Goal: Task Accomplishment & Management: Manage account settings

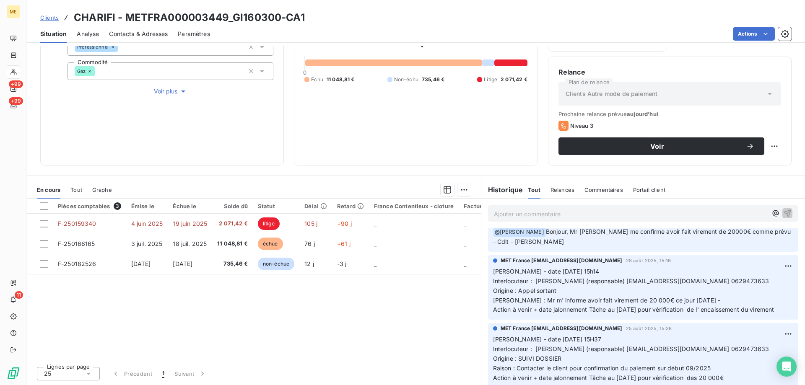
scroll to position [168, 0]
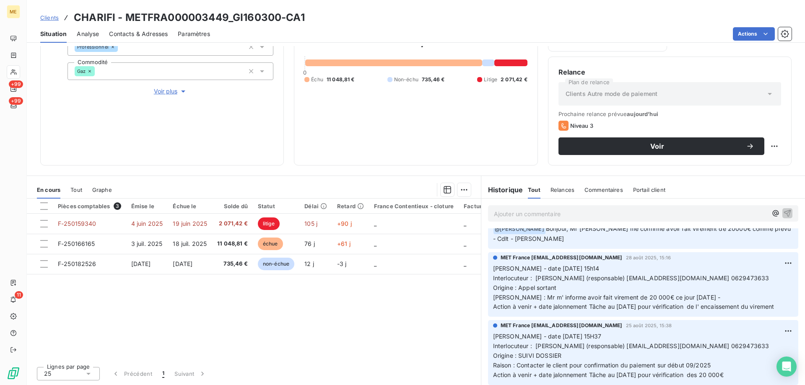
drag, startPoint x: 724, startPoint y: 266, endPoint x: 768, endPoint y: 266, distance: 44.9
click at [768, 266] on p "[PERSON_NAME] - date [DATE] 15h14 Interlocuteur : [PERSON_NAME] (responsable) […" at bounding box center [643, 288] width 300 height 48
drag, startPoint x: 734, startPoint y: 263, endPoint x: 738, endPoint y: 273, distance: 10.4
click at [739, 273] on p "[PERSON_NAME] - date [DATE] 15h14 Interlocuteur : [PERSON_NAME] (responsable) […" at bounding box center [643, 288] width 300 height 48
drag, startPoint x: 722, startPoint y: 266, endPoint x: 758, endPoint y: 270, distance: 35.9
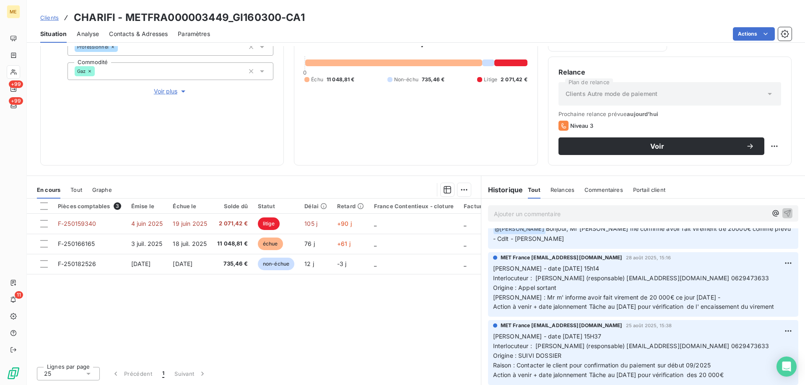
click at [758, 275] on span "Interlocuteur : [PERSON_NAME] (responsable) [EMAIL_ADDRESS][DOMAIN_NAME] 062947…" at bounding box center [631, 278] width 276 height 7
copy span "0629473633"
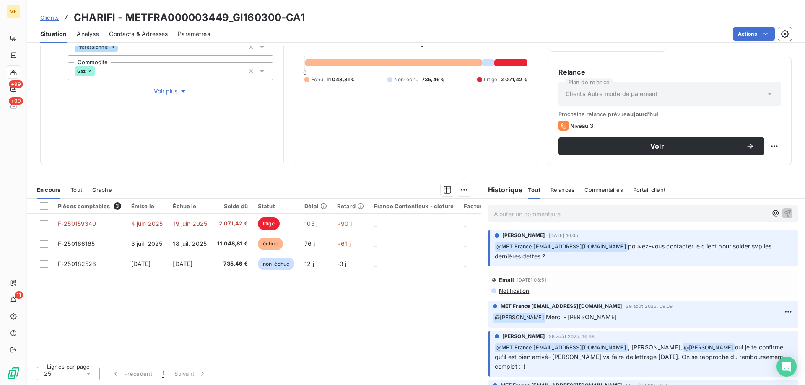
scroll to position [0, 0]
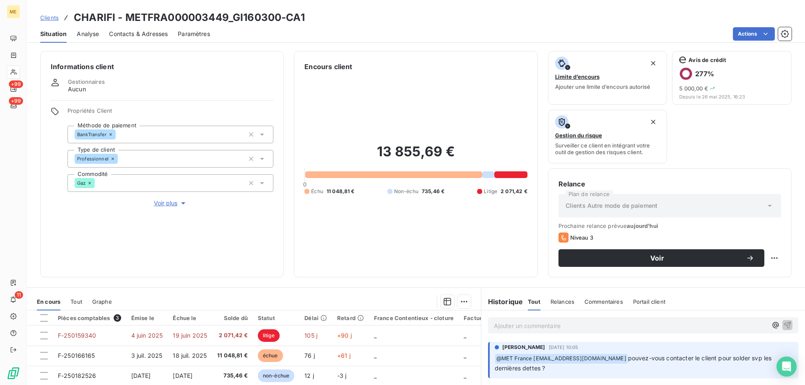
click at [238, 18] on h3 "CHARIFI - METFRA000003449_GI160300-CA1" at bounding box center [189, 17] width 231 height 15
click at [237, 19] on h3 "CHARIFI - METFRA000003449_GI160300-CA1" at bounding box center [189, 17] width 231 height 15
drag, startPoint x: 233, startPoint y: 19, endPoint x: 278, endPoint y: 23, distance: 45.0
click at [278, 23] on h3 "CHARIFI - METFRA000003449_GI160300-CA1" at bounding box center [189, 17] width 231 height 15
copy h3 "GI160300"
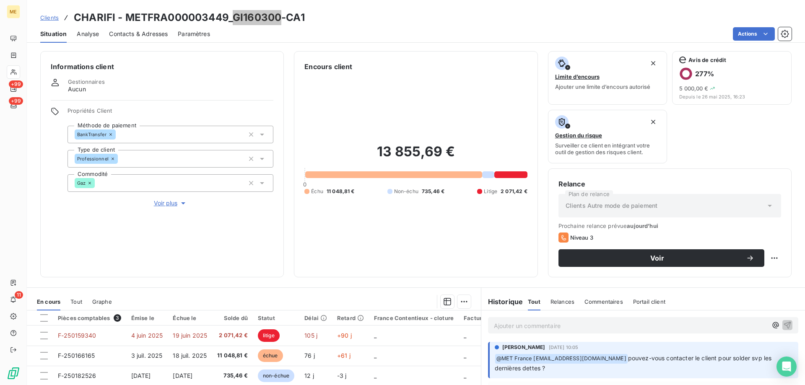
scroll to position [42, 0]
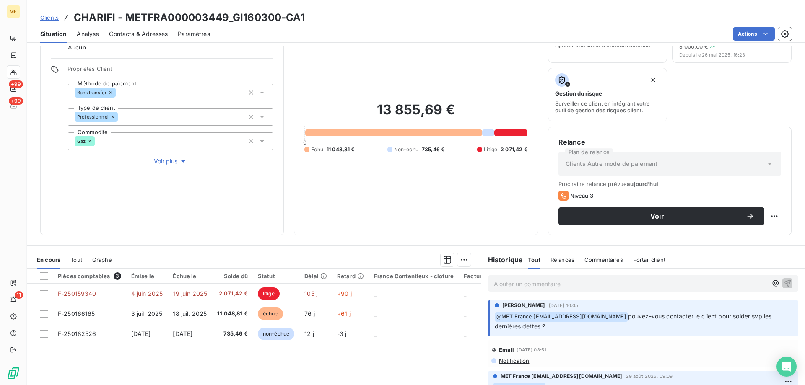
click at [506, 281] on p "Ajouter un commentaire ﻿" at bounding box center [630, 284] width 273 height 10
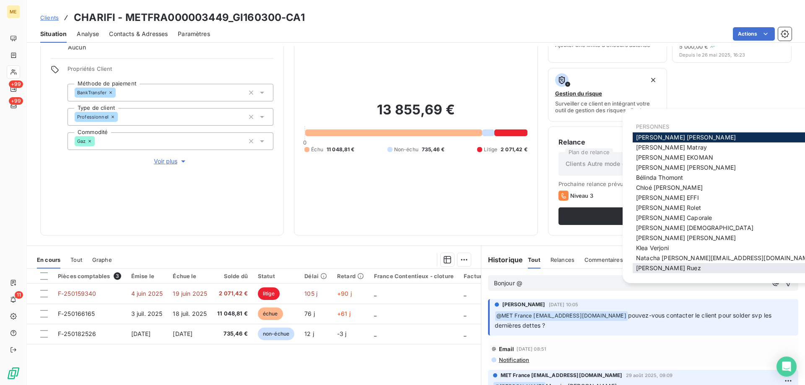
click at [663, 264] on div "[PERSON_NAME]" at bounding box center [725, 268] width 184 height 10
click at [648, 269] on span "[PERSON_NAME]" at bounding box center [668, 268] width 65 height 7
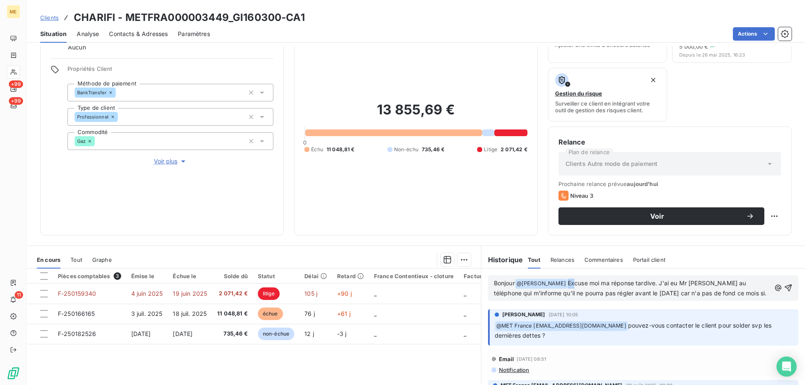
drag, startPoint x: 731, startPoint y: 296, endPoint x: 557, endPoint y: 279, distance: 174.5
click at [557, 279] on p "Bonjour @ [PERSON_NAME] ﻿ Excuse moi ma réponse tardive. J'ai eu Mr [PERSON_NAM…" at bounding box center [632, 289] width 277 height 20
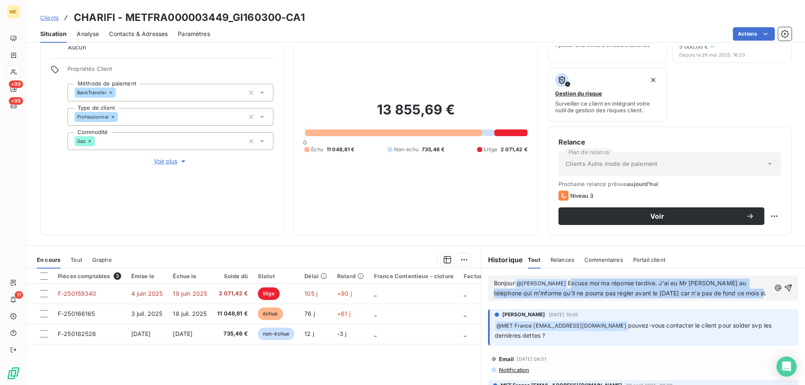
copy span "Excuse moi ma réponse tardive. J'ai eu Mr [PERSON_NAME] au téléphone qui m'info…"
drag, startPoint x: 734, startPoint y: 297, endPoint x: 515, endPoint y: 229, distance: 228.7
click at [555, 286] on p "Bonjour @ [PERSON_NAME] ﻿ Excuse moi ma réponse tardive. J'ai eu Mr [PERSON_NAM…" at bounding box center [632, 289] width 277 height 20
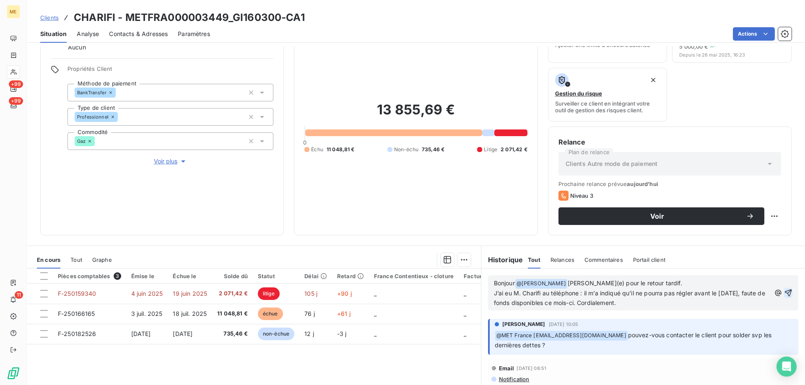
click at [784, 291] on icon "button" at bounding box center [788, 293] width 8 height 8
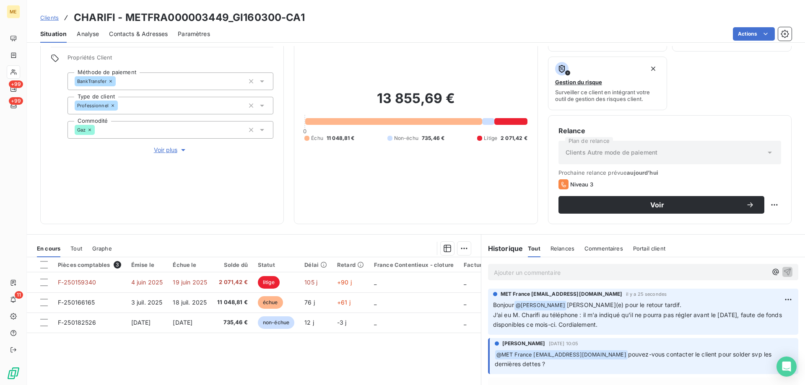
scroll to position [112, 0]
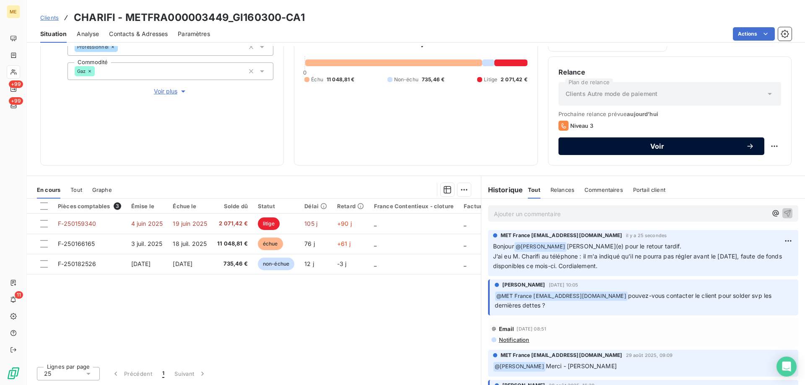
click at [680, 148] on span "Voir" at bounding box center [657, 146] width 177 height 7
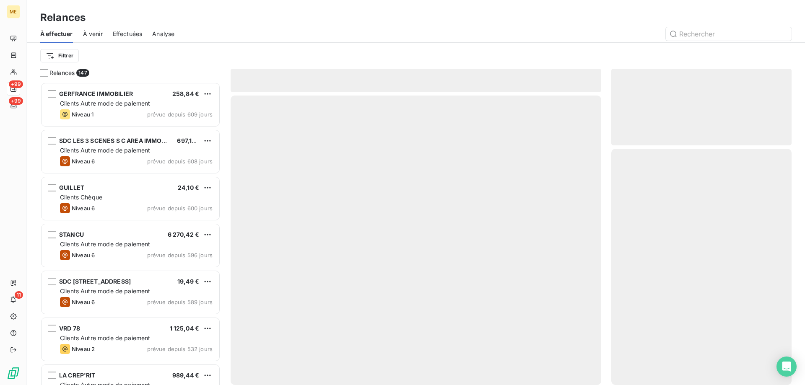
scroll to position [297, 174]
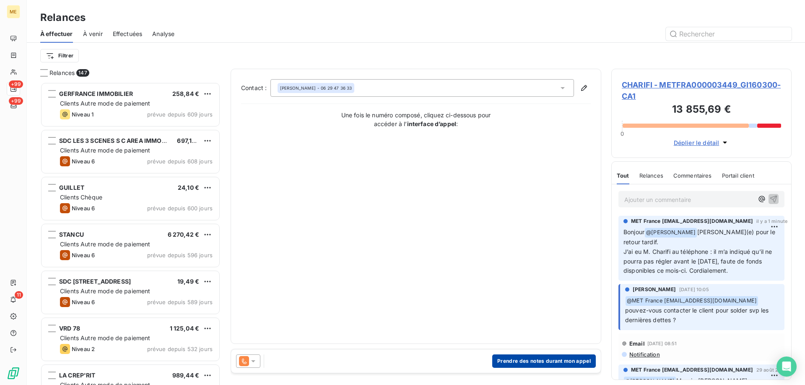
click at [522, 361] on button "Prendre des notes durant mon appel" at bounding box center [544, 361] width 104 height 13
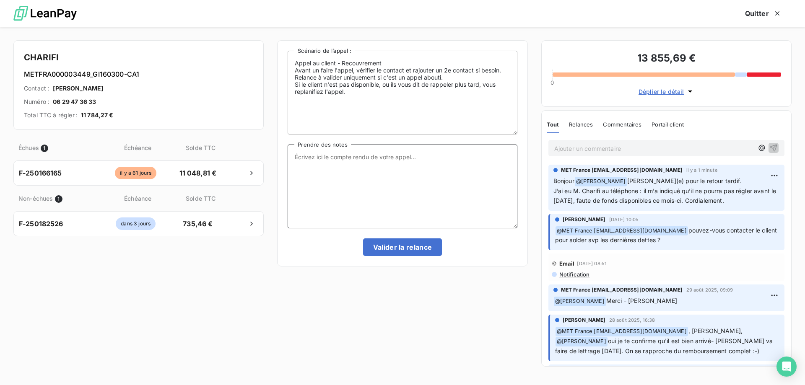
click at [422, 190] on textarea "Prendre des notes" at bounding box center [402, 187] width 229 height 84
click at [435, 200] on textarea "Prendre des notes" at bounding box center [402, 187] width 229 height 84
paste textarea "[PERSON_NAME]- date Interlocuteur : Origine : [PERSON_NAME] : Résumé du contact…"
click at [406, 154] on textarea "[PERSON_NAME]- date Interlocuteur : Origine : [PERSON_NAME] : Résumé du contact…" at bounding box center [402, 187] width 229 height 84
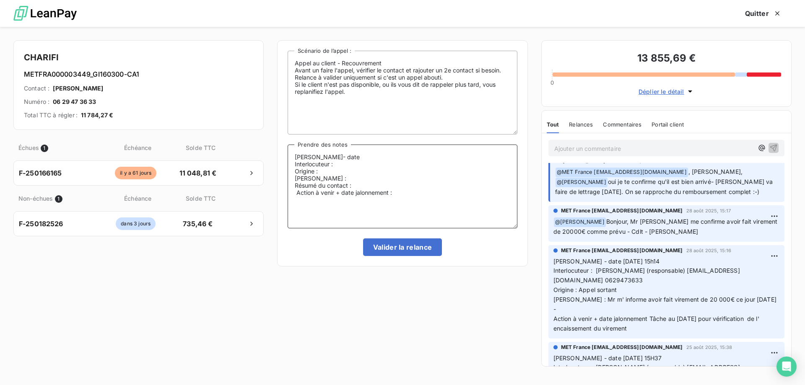
scroll to position [210, 0]
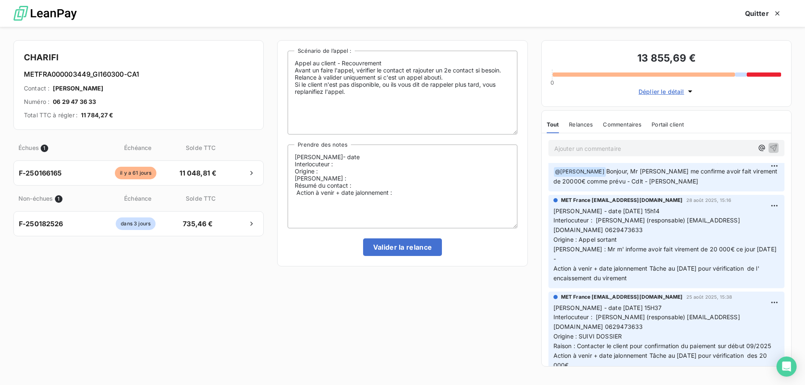
copy span "[PERSON_NAME] (responsable) [EMAIL_ADDRESS][DOMAIN_NAME] 0629473633"
drag, startPoint x: 597, startPoint y: 221, endPoint x: 677, endPoint y: 232, distance: 80.9
click at [677, 232] on p "[PERSON_NAME] - date [DATE] 15h14 Interlocuteur : [PERSON_NAME] (responsable) […" at bounding box center [667, 245] width 226 height 77
click at [380, 164] on textarea "[PERSON_NAME]- date Interlocuteur : Origine : [PERSON_NAME] : Résumé du contact…" at bounding box center [402, 187] width 229 height 84
paste textarea "[PERSON_NAME] (responsable) [EMAIL_ADDRESS][DOMAIN_NAME] 0629473633"
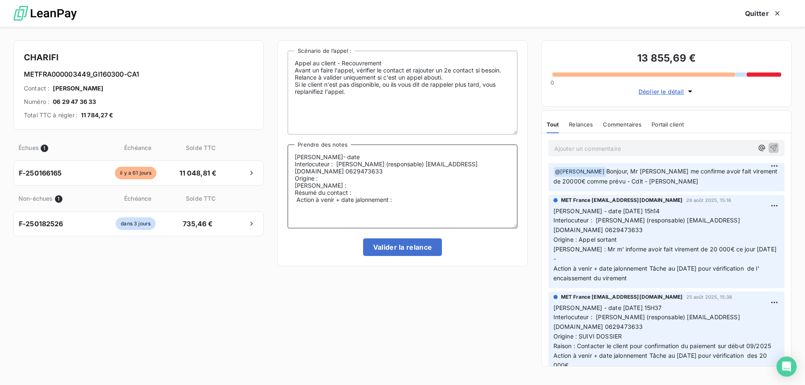
click at [367, 150] on textarea "[PERSON_NAME]- date Interlocuteur : [PERSON_NAME] (responsable) [EMAIL_ADDRESS]…" at bounding box center [402, 187] width 229 height 84
click at [458, 186] on textarea "[PERSON_NAME]- 17/09 Interlocuteur : [PERSON_NAME] (responsable) [EMAIL_ADDRESS…" at bounding box center [402, 187] width 229 height 84
click at [460, 174] on textarea "[PERSON_NAME]- 17/09 Interlocuteur : [PERSON_NAME] (responsable) [EMAIL_ADDRESS…" at bounding box center [402, 187] width 229 height 84
click at [454, 180] on textarea "[PERSON_NAME]- 17/09 Interlocuteur : [PERSON_NAME] (responsable) [EMAIL_ADDRESS…" at bounding box center [402, 187] width 229 height 84
click at [454, 186] on textarea "[PERSON_NAME]- 17/09 Interlocuteur : [PERSON_NAME] (responsable) [EMAIL_ADDRESS…" at bounding box center [402, 187] width 229 height 84
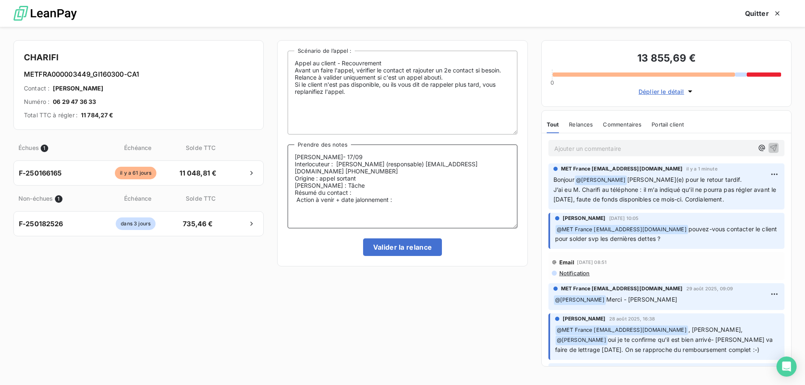
scroll to position [0, 0]
drag, startPoint x: 576, startPoint y: 192, endPoint x: 583, endPoint y: 193, distance: 6.8
click at [583, 193] on span "J’ai eu M. Charifi au téléphone : il m’a indiqué qu’il ne pourra pas régler ava…" at bounding box center [666, 195] width 225 height 17
copy span "il m’a indiqué qu’il ne pourra pas régler avant le [DATE], faute de fonds dispo…"
drag, startPoint x: 645, startPoint y: 193, endPoint x: 745, endPoint y: 201, distance: 100.1
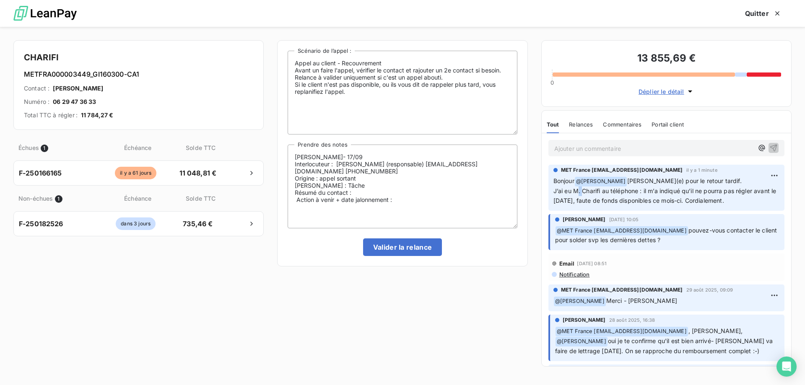
click at [745, 201] on p "Bonjour @ [PERSON_NAME](e) pour le retour tardif. J’ai eu M. Charifi au télépho…" at bounding box center [667, 191] width 226 height 29
click at [691, 201] on span "J’ai eu M. Charifi au téléphone : il m’a indiqué qu’il ne pourra pas régler ava…" at bounding box center [666, 195] width 225 height 17
drag, startPoint x: 703, startPoint y: 200, endPoint x: 643, endPoint y: 191, distance: 60.3
click at [643, 191] on span "J’ai eu M. Charifi au téléphone : il m’a indiqué qu’il ne pourra pas régler ava…" at bounding box center [666, 195] width 225 height 17
copy span "il m’a indiqué qu’il ne pourra pas régler avant le [DATE], faute de fonds dispo…"
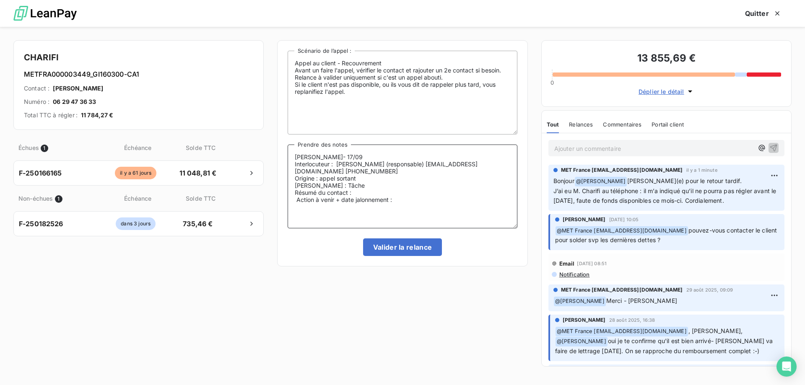
click at [376, 195] on textarea "[PERSON_NAME]- 17/09 Interlocuteur : [PERSON_NAME] (responsable) [EMAIL_ADDRESS…" at bounding box center [402, 187] width 229 height 84
paste textarea "il m’a indiqué qu’il ne pourra pas régler avant le [DATE], faute de fonds dispo…"
click at [390, 193] on textarea "[PERSON_NAME]- 17/09 Interlocuteur : [PERSON_NAME] (responsable) [EMAIL_ADDRESS…" at bounding box center [402, 187] width 229 height 84
click at [371, 192] on textarea "[PERSON_NAME]- 17/09 Interlocuteur : [PERSON_NAME] (responsable) [EMAIL_ADDRESS…" at bounding box center [402, 187] width 229 height 84
click at [450, 211] on textarea "[PERSON_NAME]- 17/09 Interlocuteur : [PERSON_NAME] (responsable) [EMAIL_ADDRESS…" at bounding box center [402, 187] width 229 height 84
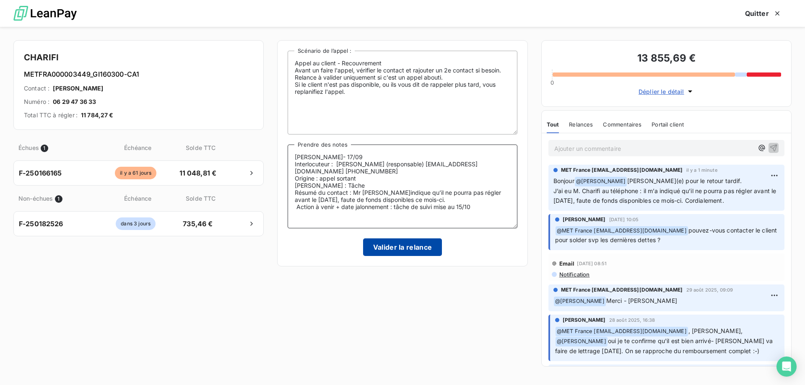
type textarea "[PERSON_NAME]- 17/09 Interlocuteur : [PERSON_NAME] (responsable) [EMAIL_ADDRESS…"
click at [384, 250] on button "Valider la relance" at bounding box center [402, 248] width 79 height 18
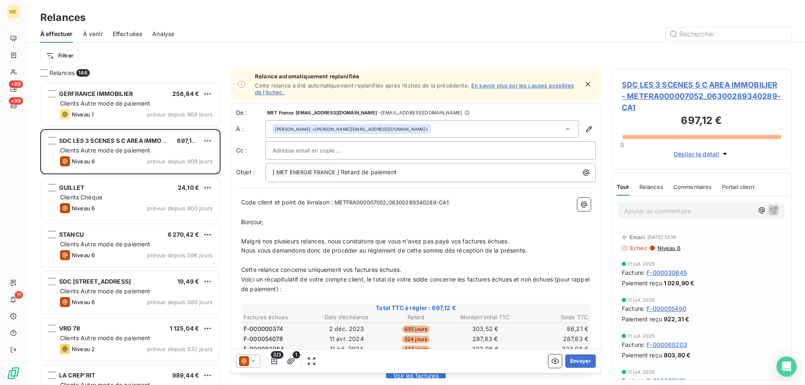
click at [144, 35] on div "À effectuer À venir Effectuées Analyse" at bounding box center [416, 34] width 779 height 18
click at [132, 41] on div "Effectuées" at bounding box center [128, 34] width 30 height 18
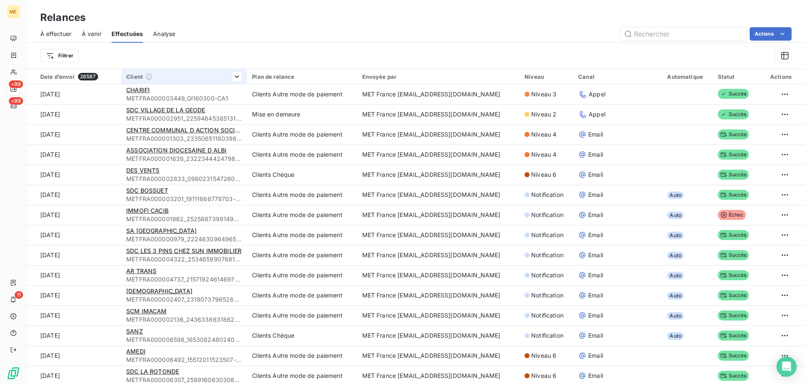
click at [125, 83] on th "Client" at bounding box center [184, 76] width 126 height 15
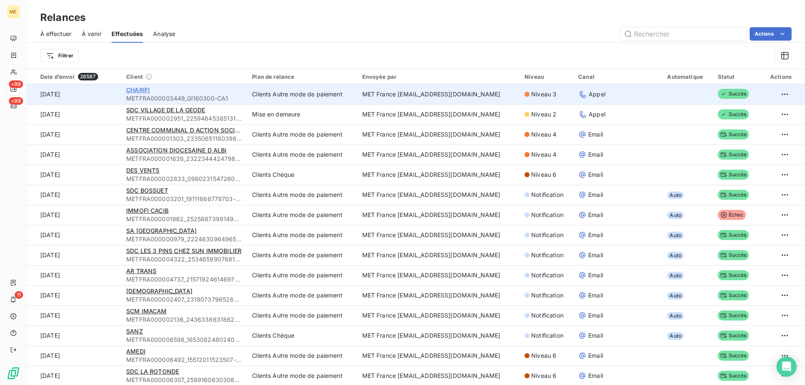
click at [126, 92] on span "CHARIFI" at bounding box center [137, 89] width 23 height 7
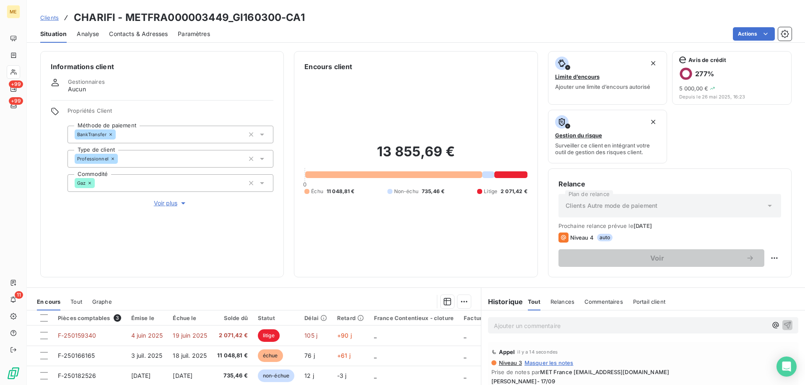
click at [730, 38] on div "Actions" at bounding box center [506, 33] width 572 height 13
click at [740, 37] on html "ME +99 +99 11 Clients CHARIFI - METFRA000003449_GI160300-CA1 Situation Analyse …" at bounding box center [402, 192] width 805 height 385
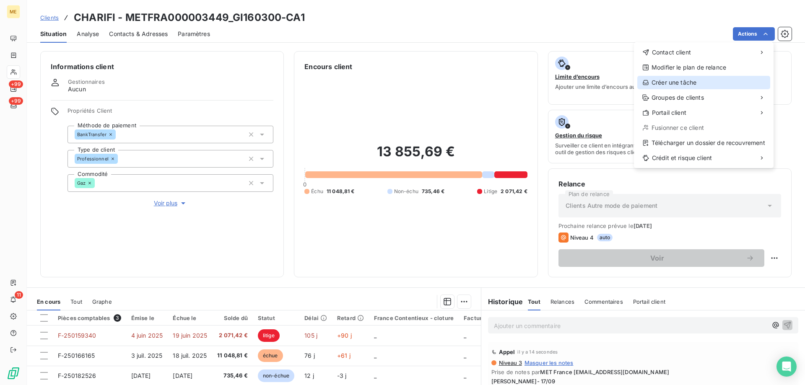
click at [676, 84] on div "Créer une tâche" at bounding box center [704, 82] width 133 height 13
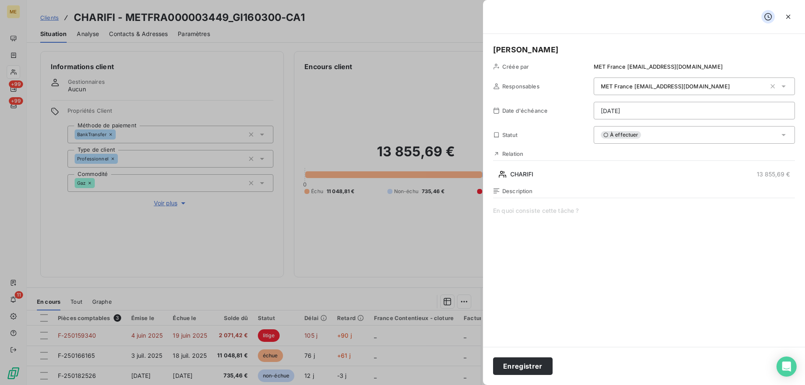
click at [493, 332] on span at bounding box center [644, 287] width 302 height 161
click at [670, 105] on html "ME +99 +99 11 Clients CHARIFI - METFRA000003449_GI160300-CA1 Situation Analyse …" at bounding box center [402, 192] width 805 height 385
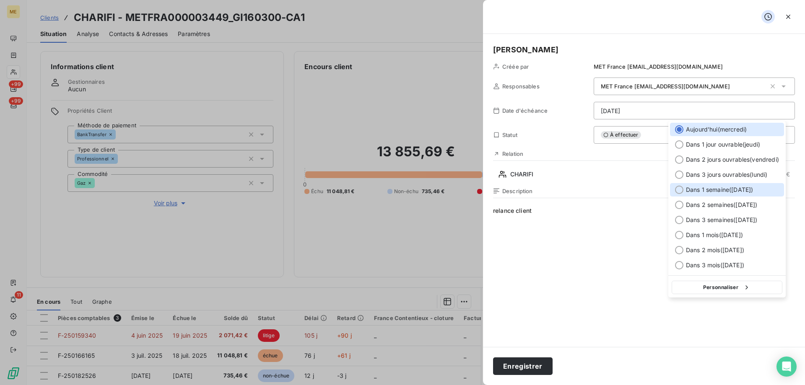
click at [726, 191] on span "Dans 1 semaine ( [DATE] )" at bounding box center [719, 190] width 67 height 8
type input "[DATE]"
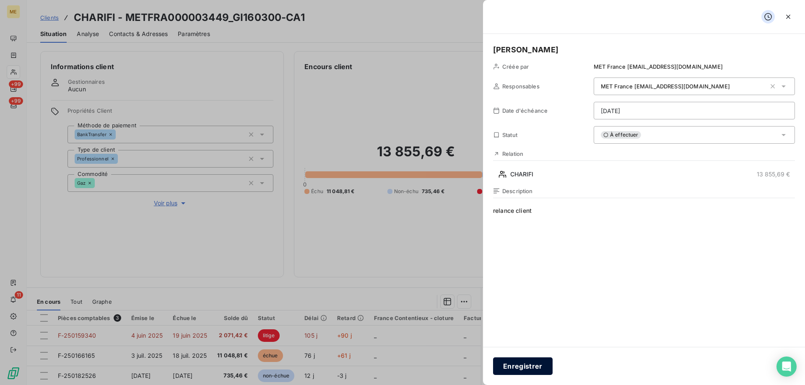
click at [535, 370] on button "Enregistrer" at bounding box center [523, 367] width 60 height 18
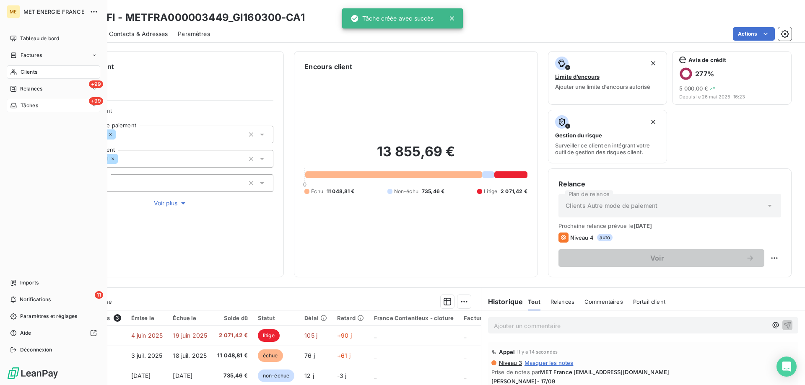
click at [9, 106] on div "+99 Tâches" at bounding box center [54, 105] width 94 height 13
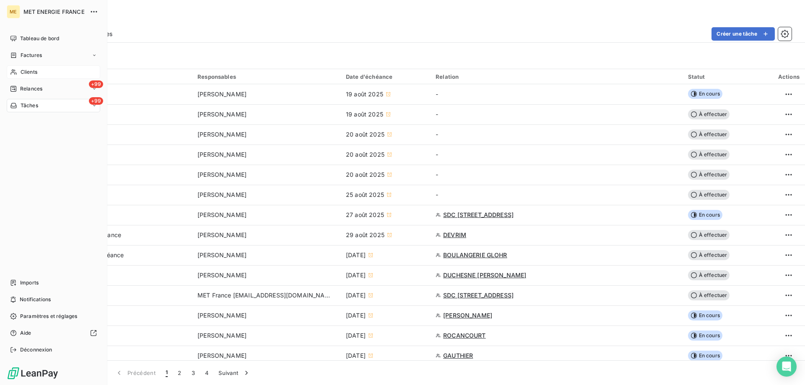
click at [17, 72] on icon at bounding box center [13, 72] width 7 height 7
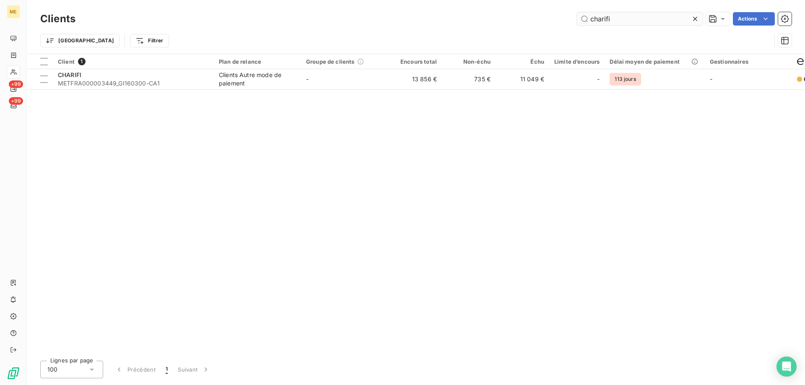
click at [610, 15] on input "charifi" at bounding box center [640, 18] width 126 height 13
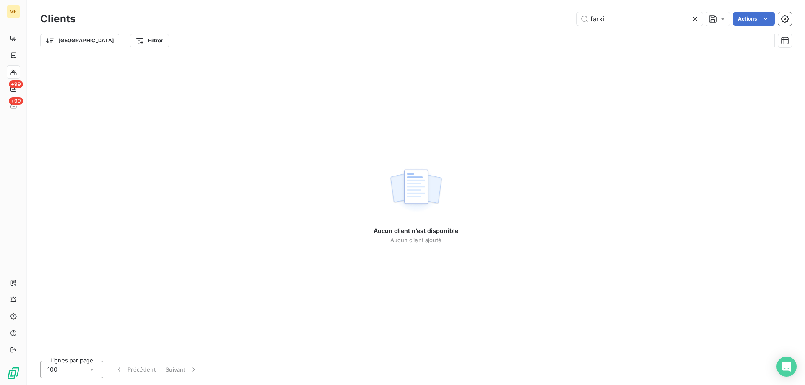
drag, startPoint x: 597, startPoint y: 21, endPoint x: 575, endPoint y: 21, distance: 21.8
click at [575, 21] on div "farki Actions" at bounding box center [439, 18] width 706 height 13
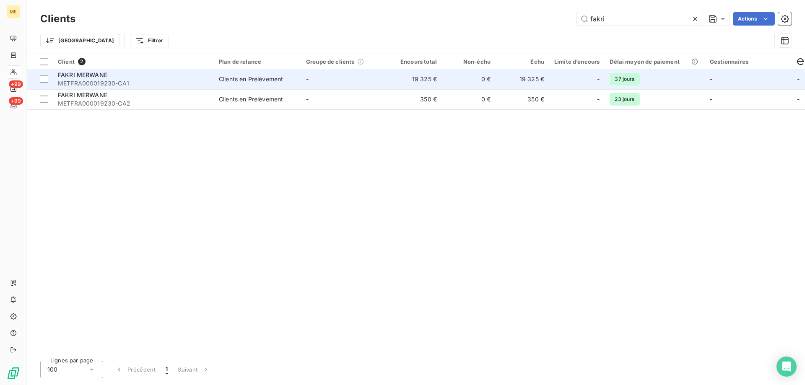
type input "fakri"
click at [212, 88] on td "FAKRI MERWANE METFRA000019230-CA1" at bounding box center [133, 79] width 161 height 20
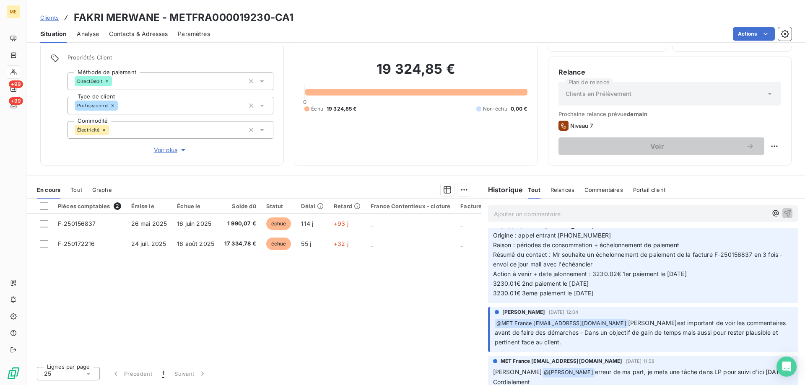
scroll to position [3020, 0]
click at [65, 186] on div "En cours Tout Graphe" at bounding box center [254, 190] width 454 height 18
drag, startPoint x: 77, startPoint y: 191, endPoint x: 84, endPoint y: 193, distance: 7.6
click at [77, 191] on span "Tout" at bounding box center [76, 190] width 12 height 7
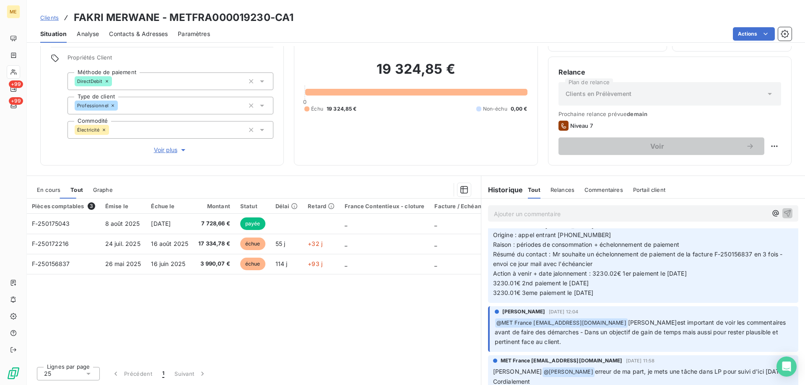
click at [84, 193] on div "En cours Tout Graphe" at bounding box center [254, 190] width 454 height 18
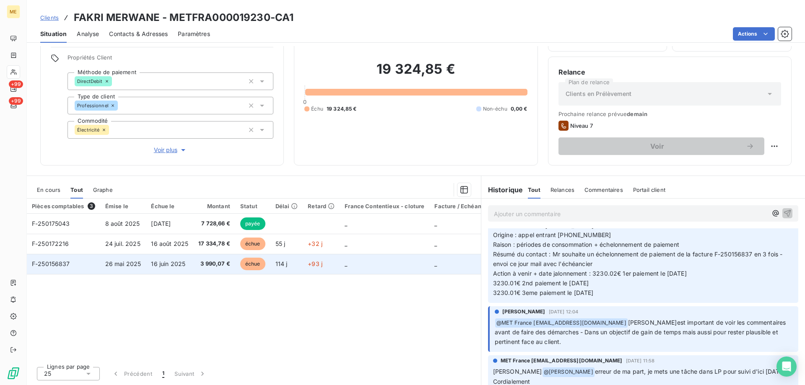
click at [169, 271] on td "16 juin 2025" at bounding box center [169, 264] width 47 height 20
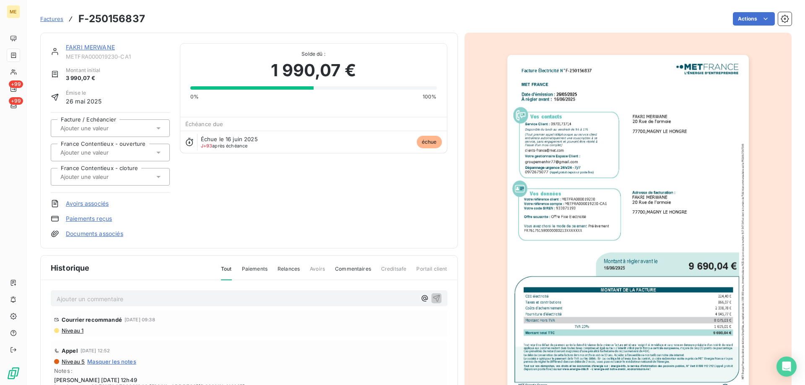
click at [104, 47] on link "FAKRI MERWANE" at bounding box center [90, 47] width 49 height 7
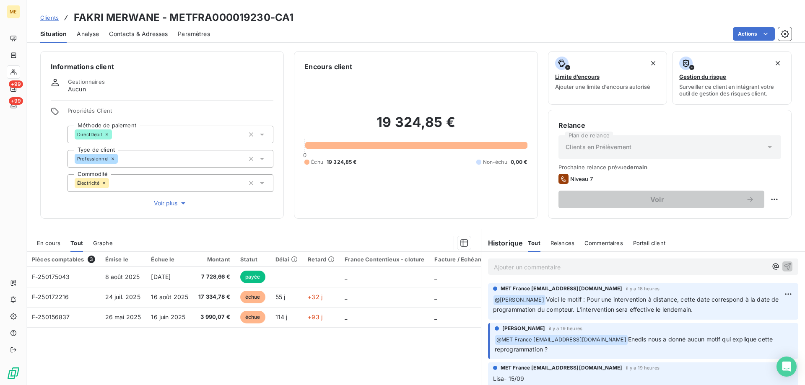
click at [60, 242] on span "En cours" at bounding box center [48, 243] width 23 height 7
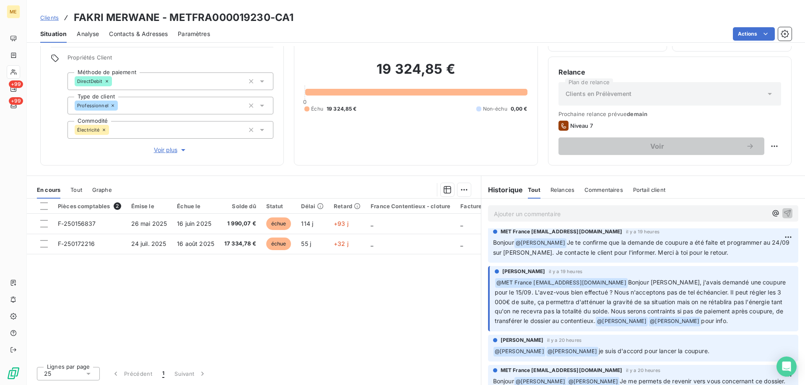
scroll to position [252, 0]
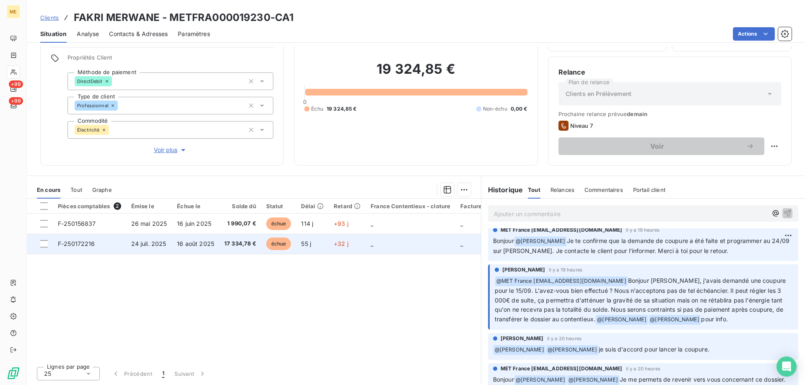
click at [151, 253] on td "24 juil. 2025" at bounding box center [149, 244] width 46 height 20
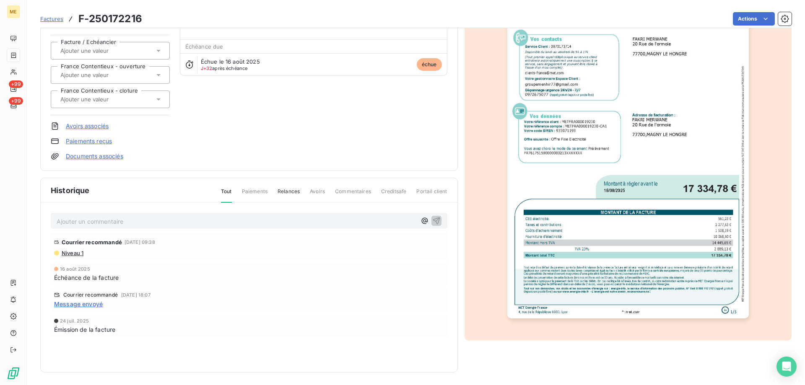
scroll to position [79, 0]
click at [598, 250] on img "button" at bounding box center [629, 147] width 242 height 341
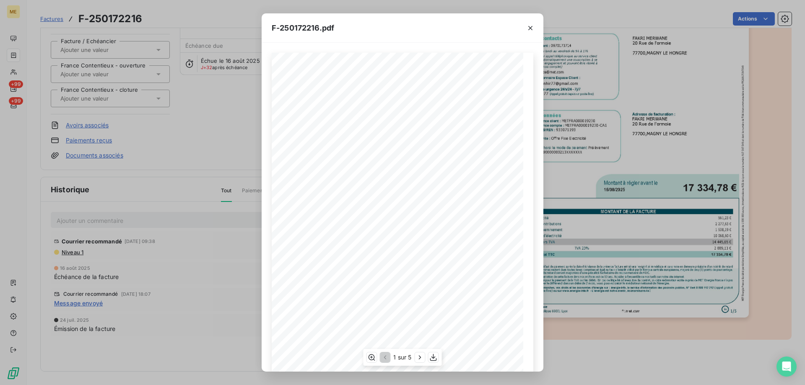
scroll to position [57, 0]
click at [435, 354] on icon "button" at bounding box center [434, 358] width 8 height 8
click at [538, 27] on div at bounding box center [531, 27] width 26 height 29
click at [531, 27] on icon "button" at bounding box center [531, 28] width 4 height 4
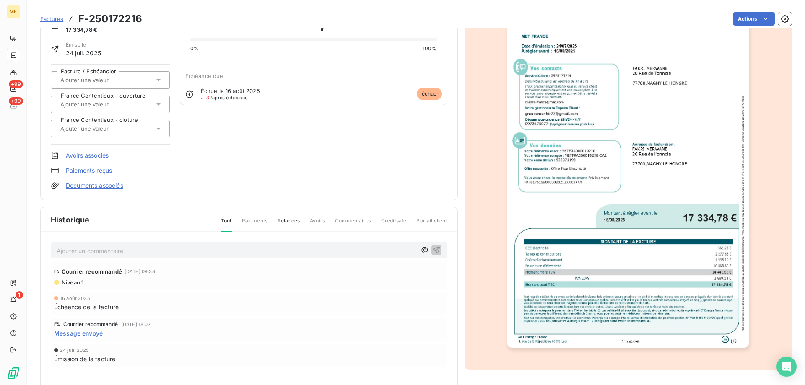
scroll to position [0, 0]
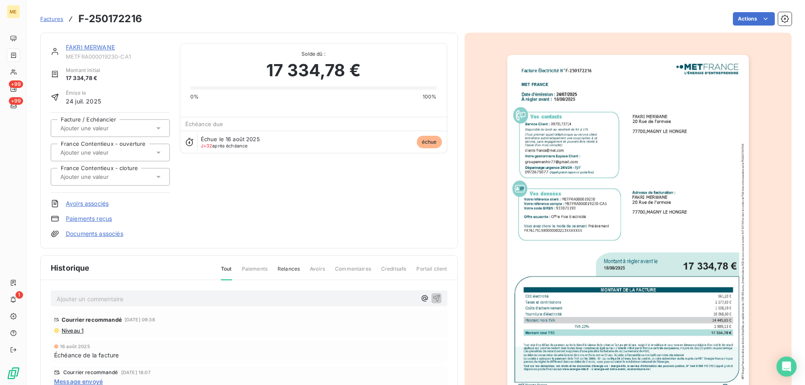
click at [94, 44] on link "FAKRI MERWANE" at bounding box center [90, 47] width 49 height 7
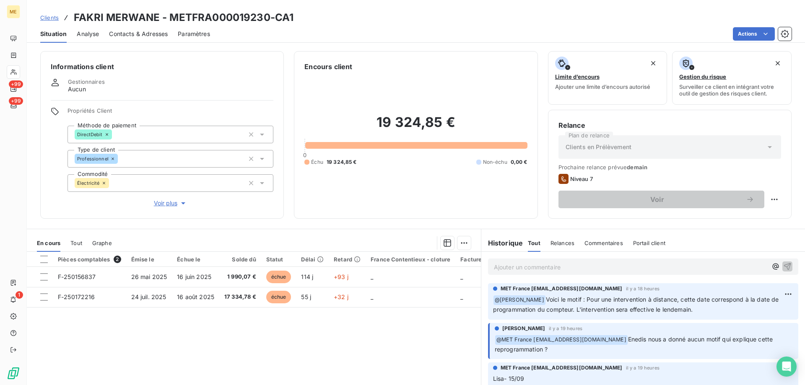
click at [539, 270] on p "Ajouter un commentaire ﻿" at bounding box center [630, 267] width 273 height 10
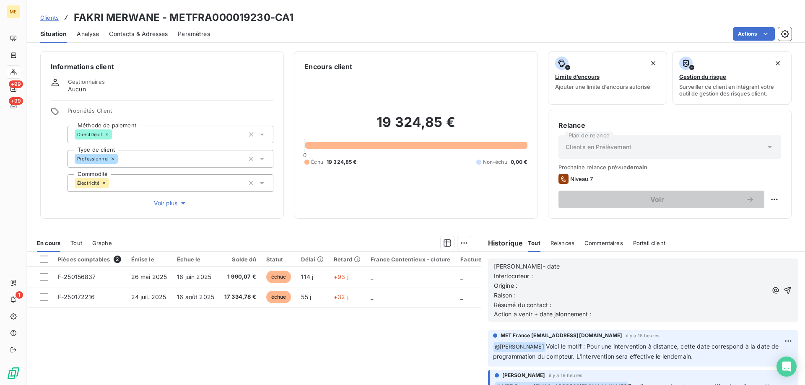
click at [539, 263] on p "[PERSON_NAME]- date" at bounding box center [630, 267] width 273 height 10
click at [550, 270] on p "[PERSON_NAME]- 17/09" at bounding box center [630, 267] width 273 height 10
click at [551, 273] on p "Interlocuteur :" at bounding box center [630, 277] width 273 height 10
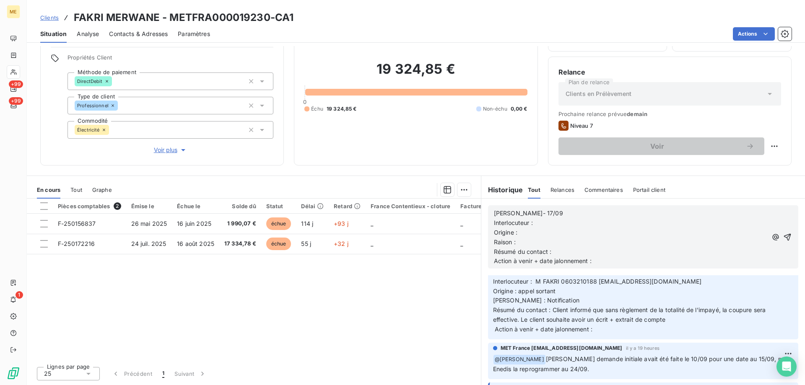
scroll to position [84, 0]
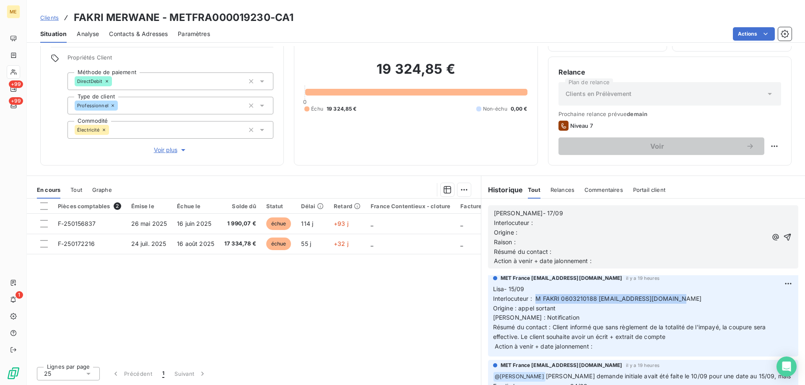
copy span "M FAKRI 0603210188 [EMAIL_ADDRESS][DOMAIN_NAME]"
drag, startPoint x: 533, startPoint y: 299, endPoint x: 677, endPoint y: 302, distance: 144.3
click at [677, 302] on p "Lisa- 15/09 Interlocuteur : M FAKRI 0603210188 [EMAIL_ADDRESS][DOMAIN_NAME] Ori…" at bounding box center [643, 318] width 300 height 67
click at [572, 223] on p "Interlocuteur :" at bounding box center [630, 224] width 273 height 10
click at [553, 232] on p "Origine :" at bounding box center [630, 233] width 273 height 10
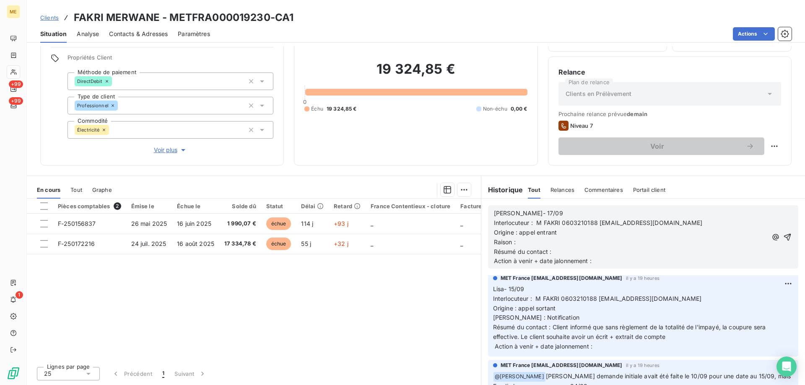
click at [555, 238] on p "Raison :" at bounding box center [630, 243] width 273 height 10
click at [598, 255] on p "Résumé du contact :" at bounding box center [630, 252] width 273 height 10
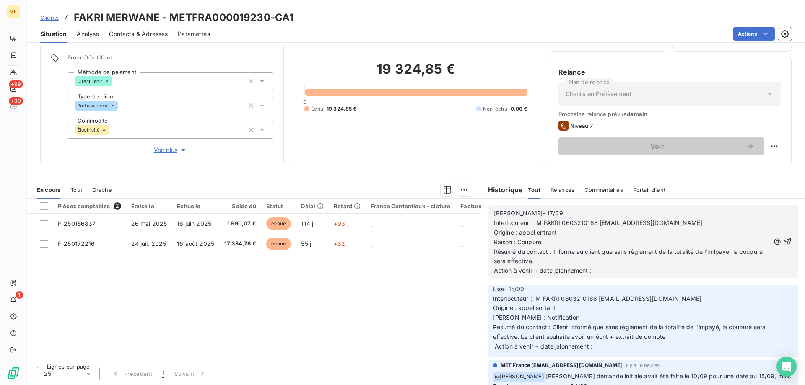
click at [721, 255] on span "Résumé du contact : Informe au client que sans règlement de la totalité de l'im…" at bounding box center [629, 256] width 271 height 17
click at [0, 0] on lt-strong "payés" at bounding box center [0, 0] width 0 height 0
click at [724, 254] on span "Résumé du contact : Informe au client que sans règlement de la totalité de l'im…" at bounding box center [629, 256] width 270 height 17
click at [0, 0] on lt-span "impayés ," at bounding box center [0, 0] width 0 height 0
click at [780, 236] on div "[PERSON_NAME]- 17/09 Interlocuteur : M FAKRI 0603210188 [EMAIL_ADDRESS][DOMAIN_…" at bounding box center [643, 242] width 310 height 73
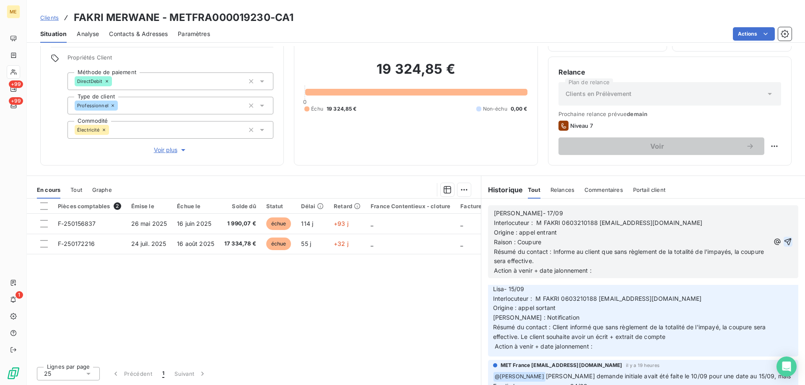
click at [784, 238] on icon "button" at bounding box center [788, 242] width 8 height 8
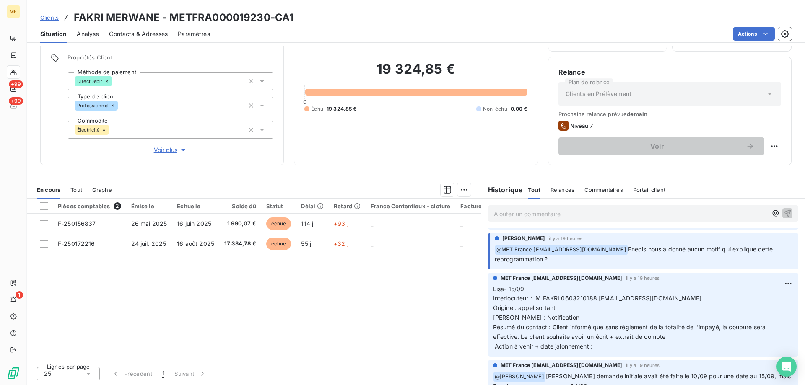
scroll to position [0, 0]
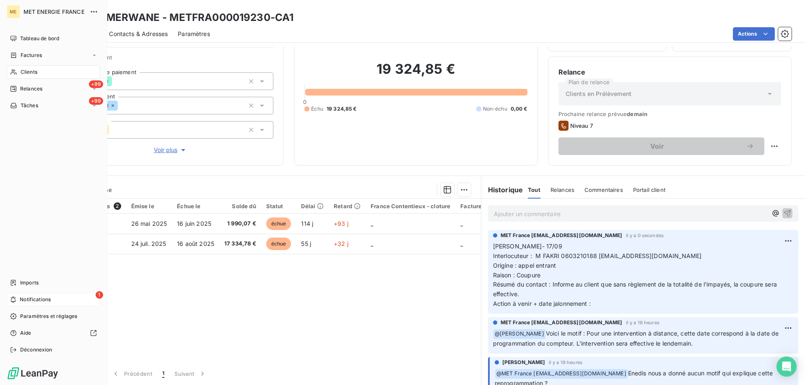
click at [44, 297] on span "Notifications" at bounding box center [35, 300] width 31 height 8
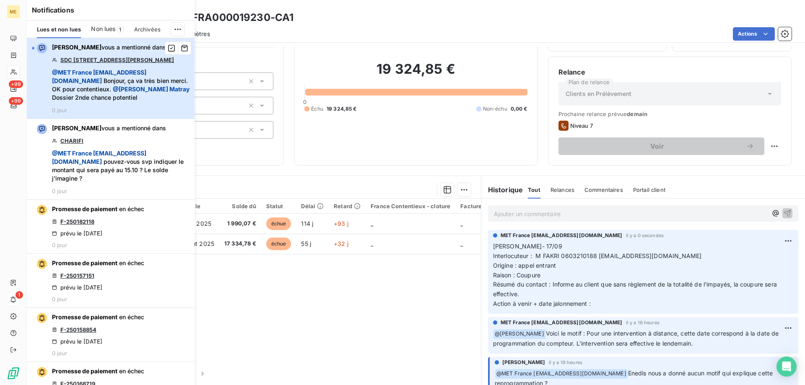
click at [161, 67] on div "[PERSON_NAME] vous a mentionné dans SDC [STREET_ADDRESS][PERSON_NAME] @ MET [GE…" at bounding box center [121, 78] width 138 height 70
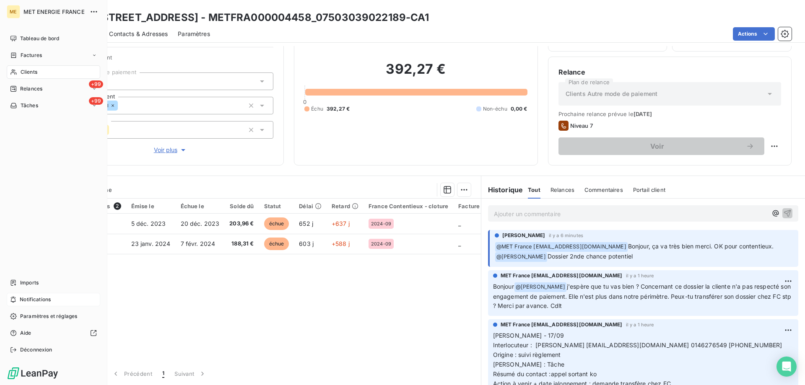
click at [76, 295] on div "Notifications" at bounding box center [54, 299] width 94 height 13
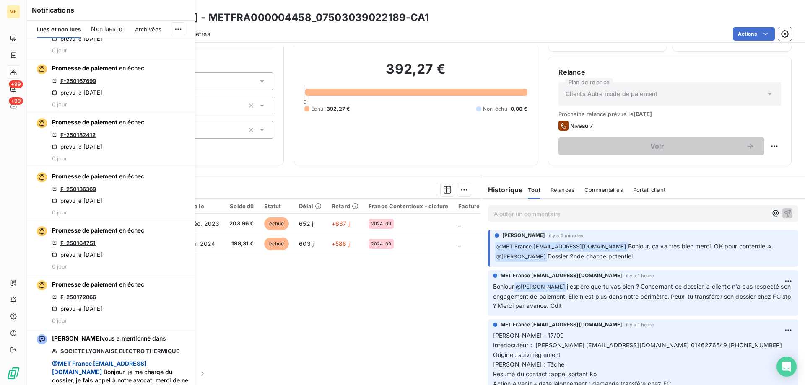
scroll to position [419, 0]
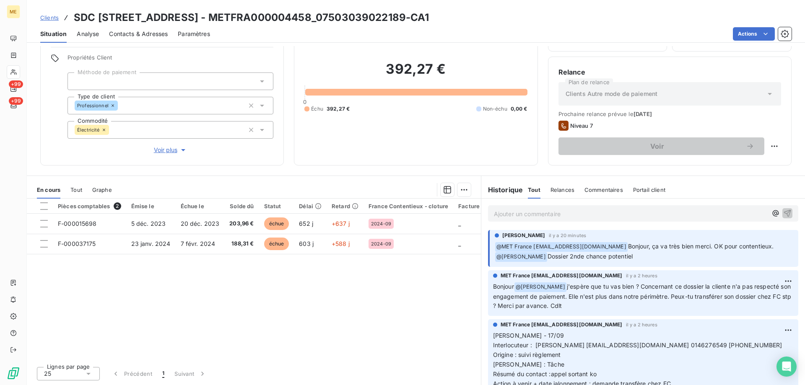
click at [396, 169] on div "Informations client Gestionnaires Aucun Propriétés Client Méthode de paiement T…" at bounding box center [416, 215] width 779 height 339
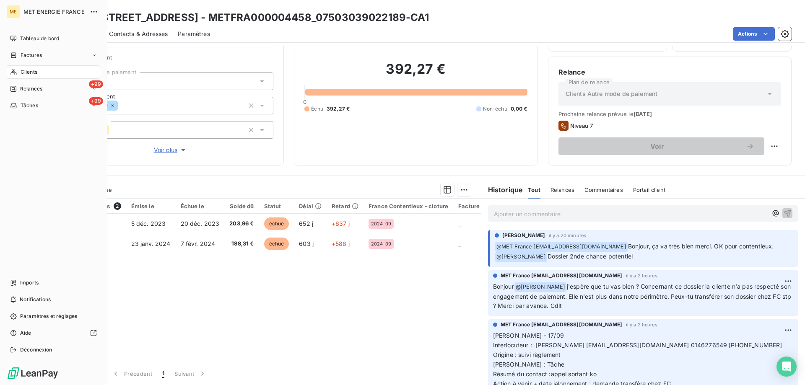
click at [15, 72] on icon at bounding box center [13, 72] width 7 height 7
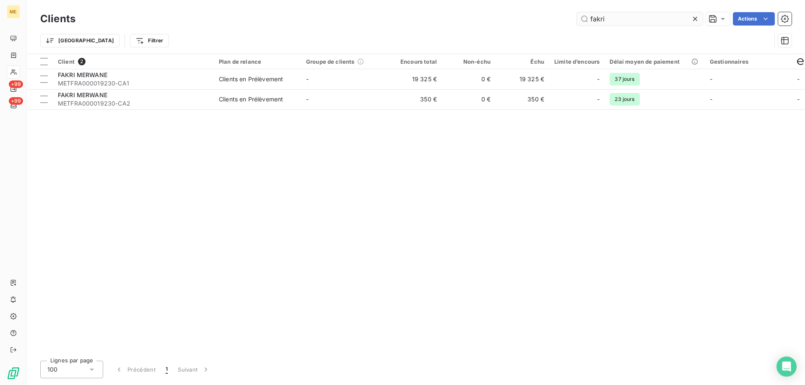
click at [652, 24] on input "fakri" at bounding box center [640, 18] width 126 height 13
click at [170, 68] on th "Client 2" at bounding box center [133, 61] width 161 height 15
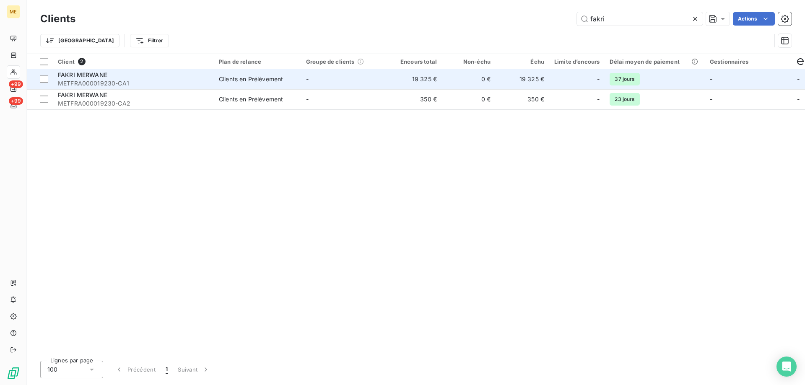
click at [166, 76] on div "FAKRI MERWANE" at bounding box center [133, 75] width 151 height 8
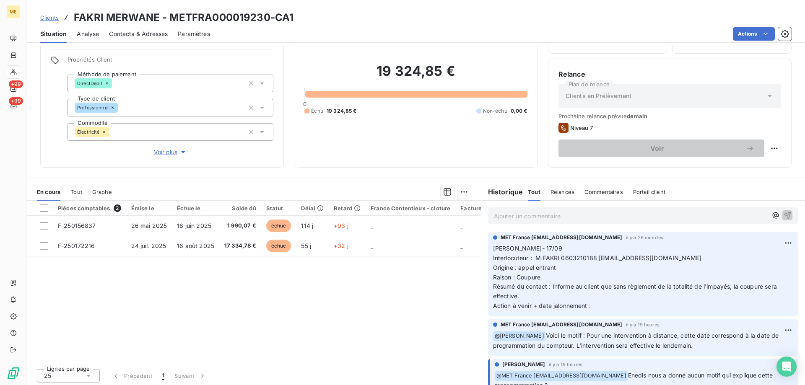
scroll to position [53, 0]
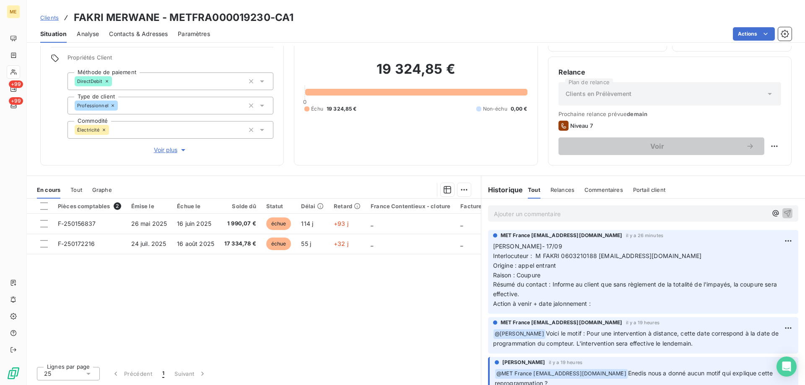
click at [509, 225] on div "Ajouter un commentaire ﻿" at bounding box center [644, 214] width 324 height 30
click at [514, 221] on div "Ajouter un commentaire ﻿" at bounding box center [643, 214] width 310 height 16
click at [518, 217] on p "Ajouter un commentaire ﻿" at bounding box center [630, 214] width 273 height 10
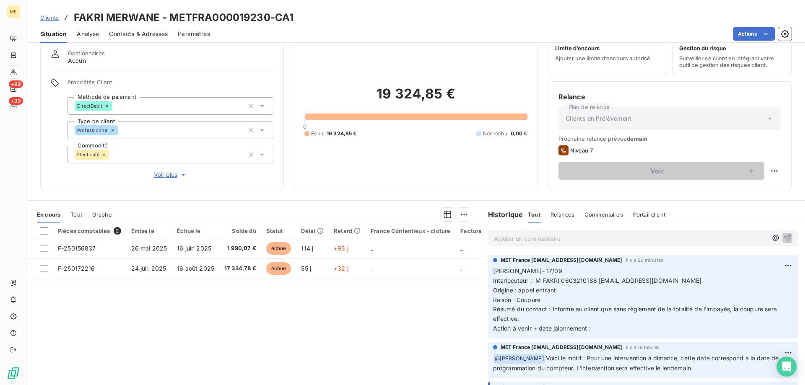
scroll to position [11, 0]
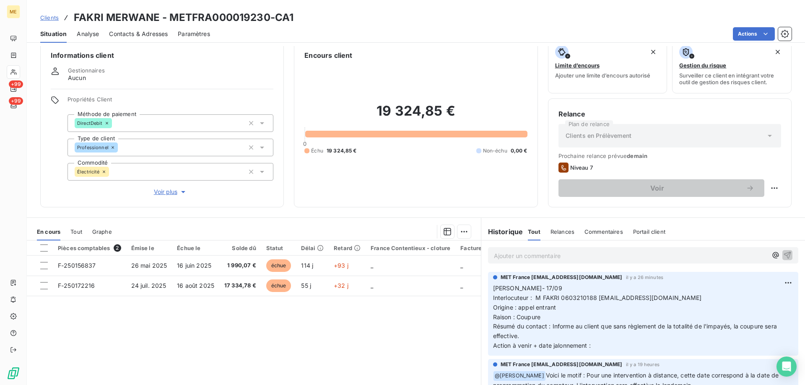
click at [558, 260] on p "Ajouter un commentaire ﻿" at bounding box center [630, 256] width 273 height 10
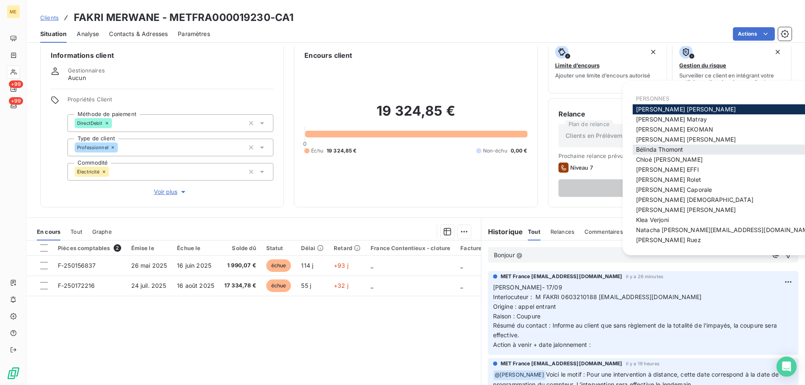
click at [656, 153] on span "[PERSON_NAME]" at bounding box center [659, 149] width 47 height 7
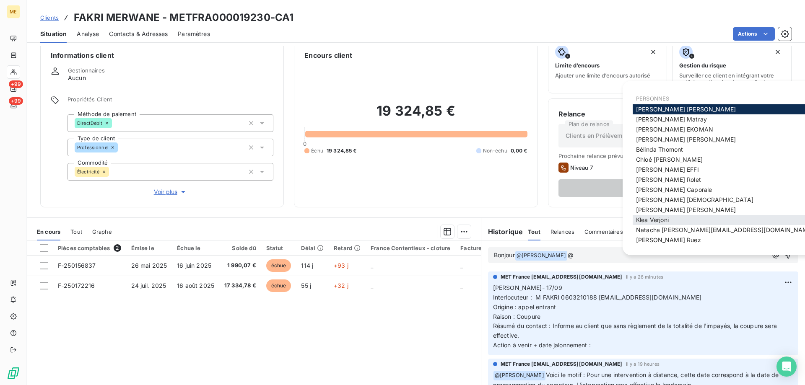
scroll to position [2, 0]
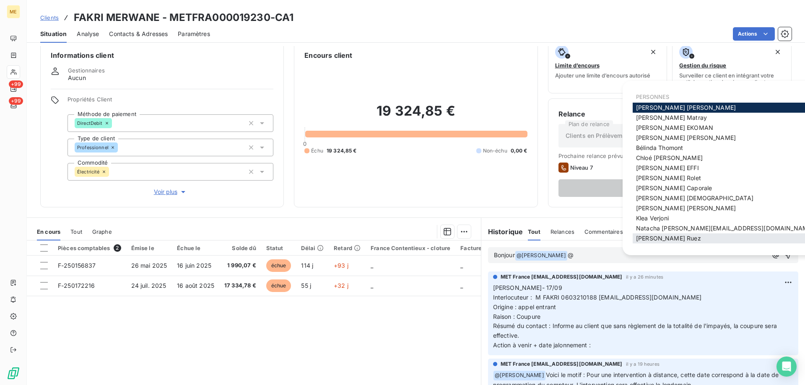
click at [657, 237] on span "[PERSON_NAME]" at bounding box center [668, 238] width 65 height 7
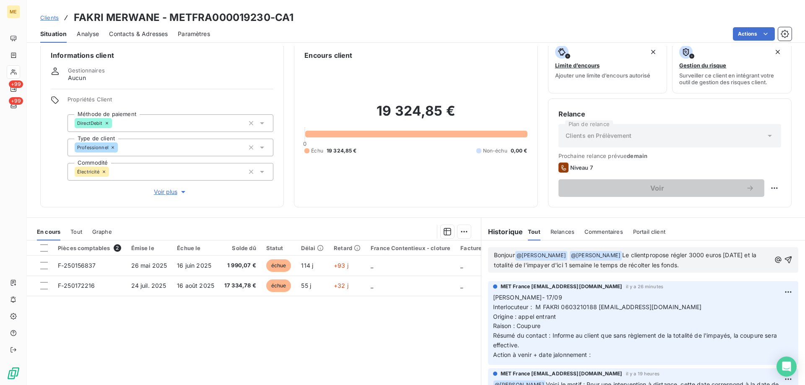
click at [630, 259] on p "Bonjour @ [PERSON_NAME] ﻿ @ [PERSON_NAME] ﻿ Le clientpropose régler 3000 euros …" at bounding box center [632, 261] width 277 height 20
click at [0, 0] on lt-div "Faute de frappe possible trouvée. client propose Ignorer" at bounding box center [0, 0] width 0 height 0
click at [0, 0] on lt-em "client propose" at bounding box center [0, 0] width 0 height 0
click at [685, 253] on span "Le client propose régler 3000 euros [DATE] et la totalité de l'impayer d'ici 1 …" at bounding box center [627, 260] width 266 height 17
click at [0, 0] on lt-em "3 000" at bounding box center [0, 0] width 0 height 0
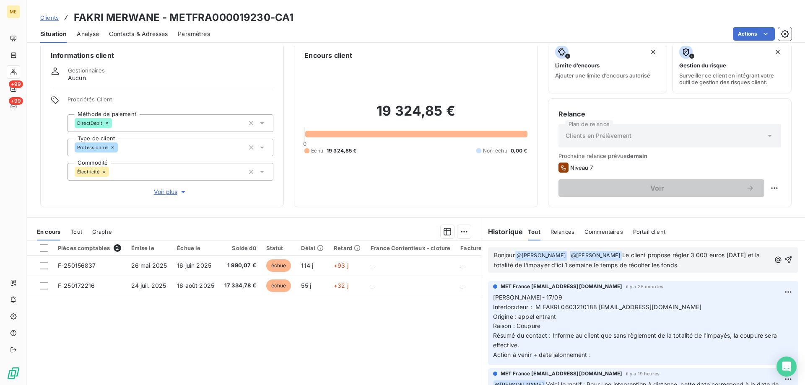
click at [536, 271] on div "Bonjour @ [PERSON_NAME] ﻿ @ [PERSON_NAME] ﻿ Le client propose régler 3 000 euro…" at bounding box center [643, 260] width 310 height 26
click at [534, 265] on span "Le client propose régler 3 000 euros [DATE] et la totalité de l'impayer d'ici 1…" at bounding box center [628, 260] width 268 height 17
click at [0, 0] on lt-strong "és" at bounding box center [0, 0] width 0 height 0
click at [555, 264] on span "Le client propose régler 3 000 euros [DATE] et la totalité de l'impayés d'ici 1…" at bounding box center [628, 260] width 268 height 17
click at [0, 0] on lt-span "d'ici à 1" at bounding box center [0, 0] width 0 height 0
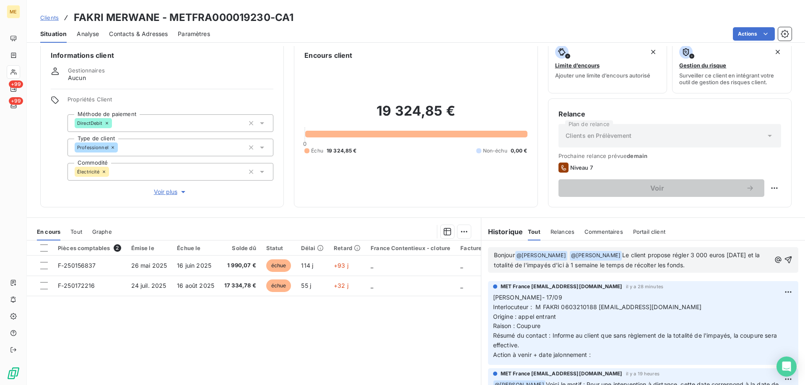
click at [535, 268] on span "Le client propose régler 3 000 euros [DATE] et la totalité de l'impayés d'ici à…" at bounding box center [628, 260] width 268 height 17
click at [0, 0] on lt-em "l'impayé" at bounding box center [0, 0] width 0 height 0
click at [690, 268] on p "Bonjour @ [PERSON_NAME] ﻿ @ [PERSON_NAME] ﻿ Le client propose régler 3 000 euro…" at bounding box center [632, 261] width 277 height 20
copy p "﻿ Le client propose régler 3 000 euros [DATE] et la totalité de l'impayé d'ici …"
drag, startPoint x: 746, startPoint y: 263, endPoint x: 605, endPoint y: 254, distance: 140.8
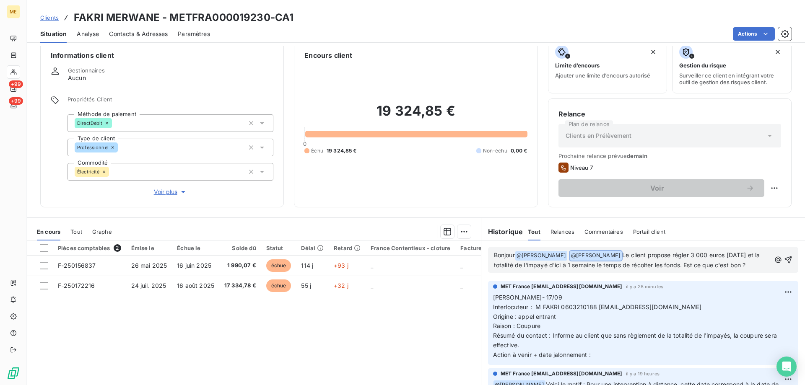
click at [605, 254] on p "Bonjour @ [PERSON_NAME] ﻿ @ [PERSON_NAME] ﻿ Le client propose régler 3 000 euro…" at bounding box center [632, 261] width 277 height 20
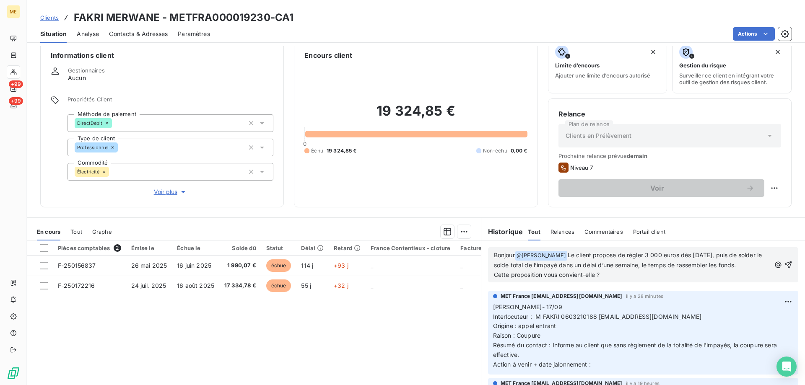
click at [566, 257] on span "Le client propose de régler 3 000 euros dès [DATE], puis de solder le solde tot…" at bounding box center [629, 260] width 270 height 17
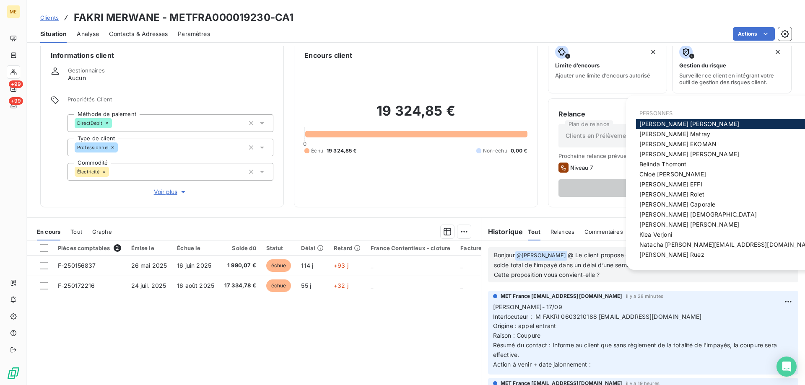
click at [774, 269] on icon "button" at bounding box center [778, 265] width 8 height 8
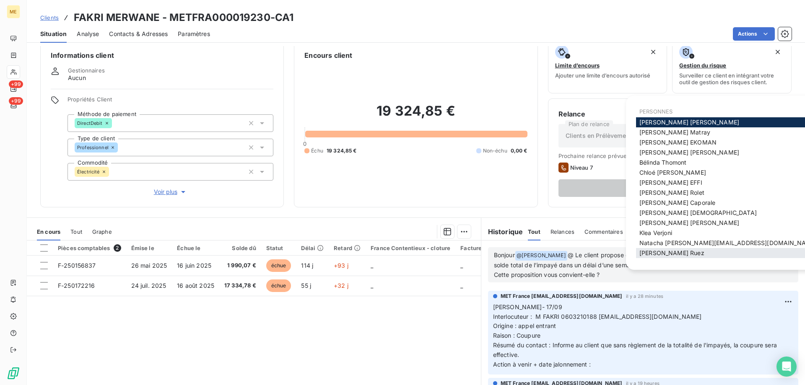
click at [658, 255] on span "[PERSON_NAME]" at bounding box center [672, 253] width 65 height 7
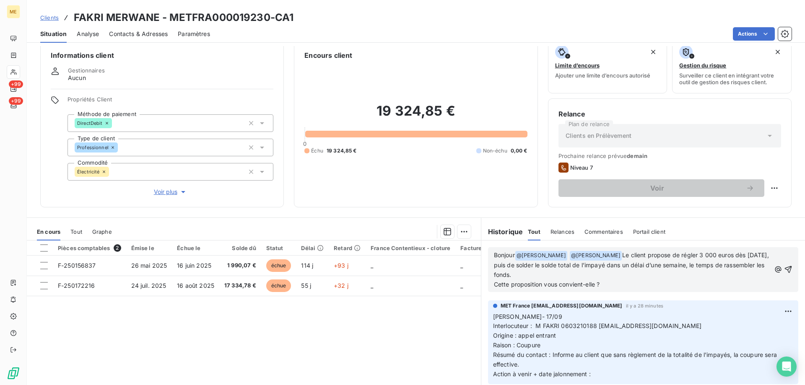
click at [616, 279] on p "Bonjour @ [PERSON_NAME] ﻿ @ [PERSON_NAME] ﻿ Le client propose de régler 3 000 e…" at bounding box center [632, 265] width 277 height 29
click at [655, 284] on p "Cette proposition vous convient-elle ?" at bounding box center [632, 285] width 277 height 10
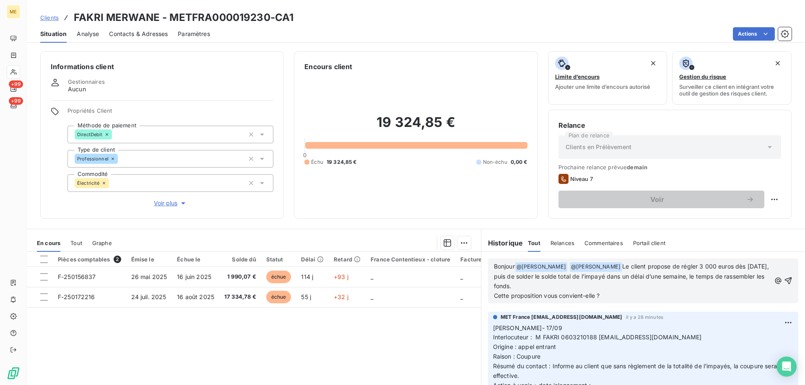
scroll to position [42, 0]
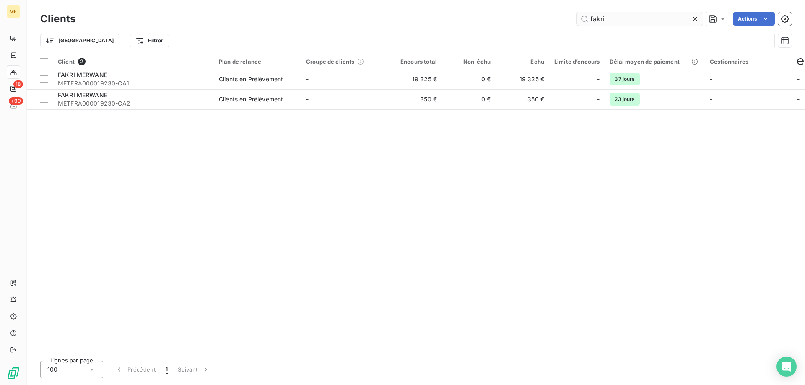
click at [604, 23] on input "fakri" at bounding box center [640, 18] width 126 height 13
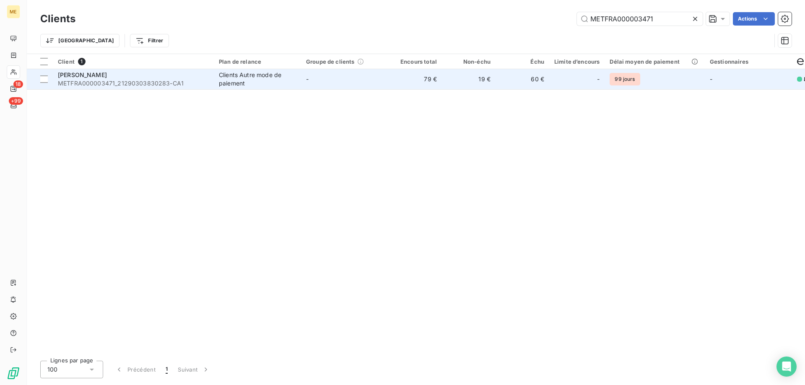
type input "METFRA000003471"
click at [98, 87] on span "METFRA000003471_21290303830283-CA1" at bounding box center [133, 83] width 151 height 8
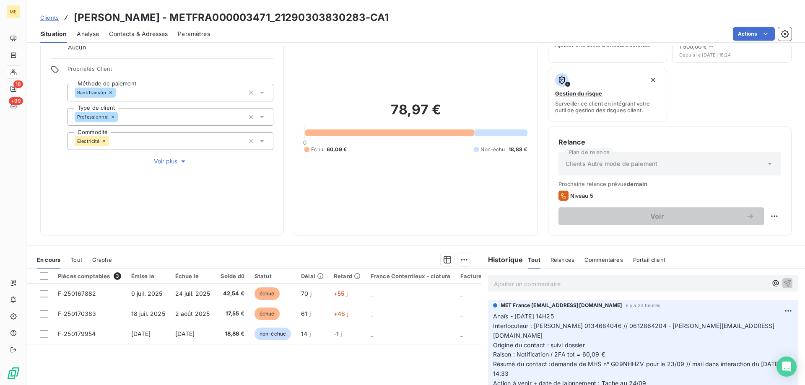
scroll to position [112, 0]
